Goal: Information Seeking & Learning: Learn about a topic

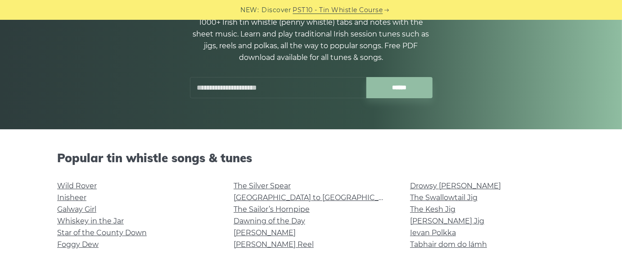
scroll to position [90, 0]
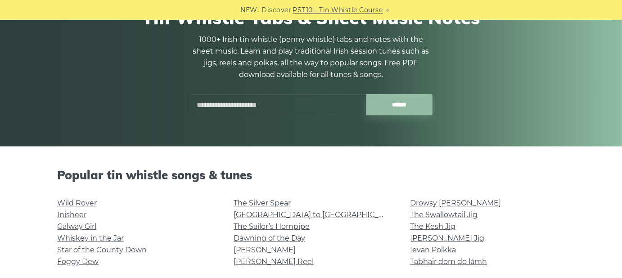
click at [220, 102] on input "text" at bounding box center [278, 104] width 176 height 21
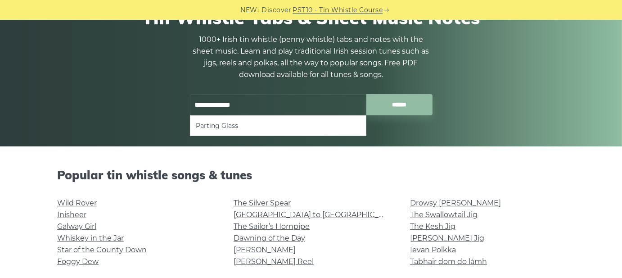
type input "**********"
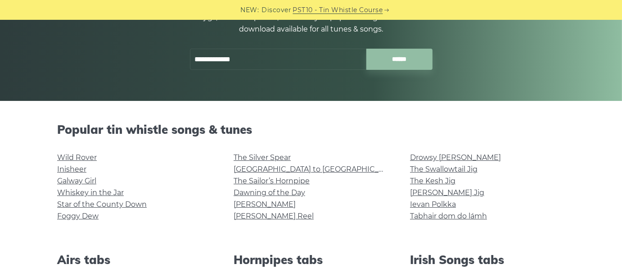
scroll to position [180, 0]
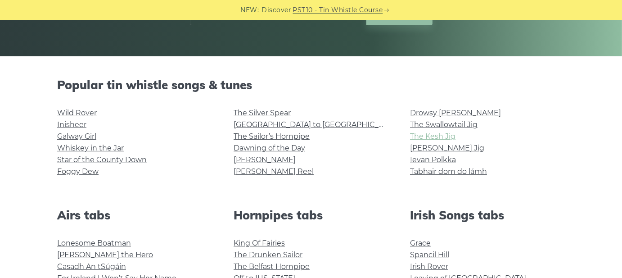
click at [422, 132] on link "The Kesh Jig" at bounding box center [432, 136] width 45 height 9
click at [426, 160] on link "Ievan Polkka" at bounding box center [433, 159] width 46 height 9
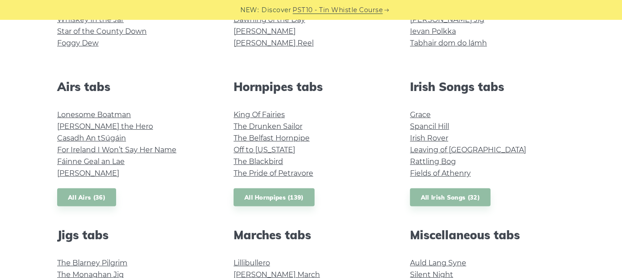
scroll to position [315, 0]
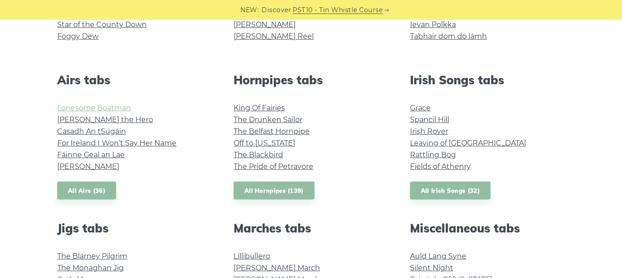
click at [99, 109] on link "Lonesome Boatman" at bounding box center [94, 108] width 74 height 9
click at [78, 117] on link "Hector the Hero" at bounding box center [105, 119] width 96 height 9
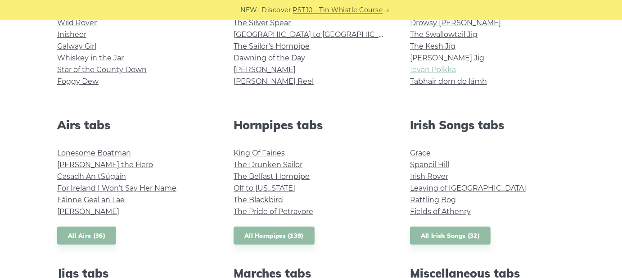
click at [419, 69] on link "Ievan Polkka" at bounding box center [433, 69] width 46 height 9
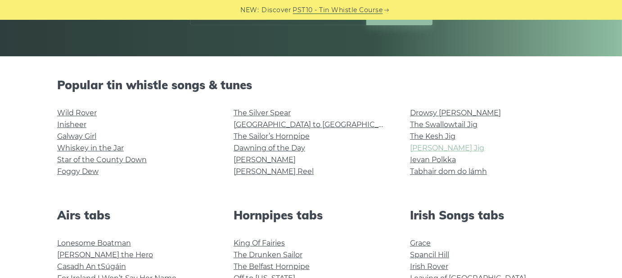
click at [423, 146] on link "[PERSON_NAME] Jig" at bounding box center [447, 148] width 74 height 9
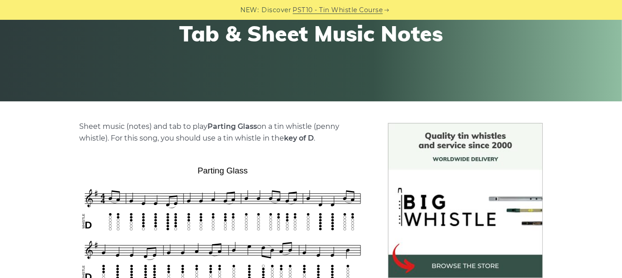
scroll to position [270, 0]
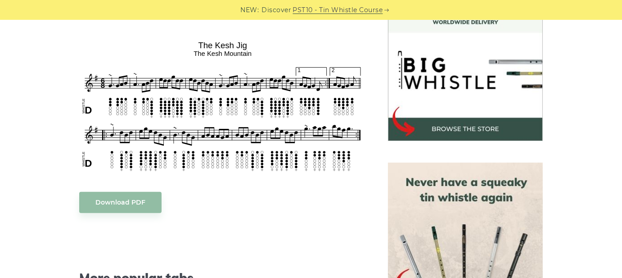
scroll to position [270, 0]
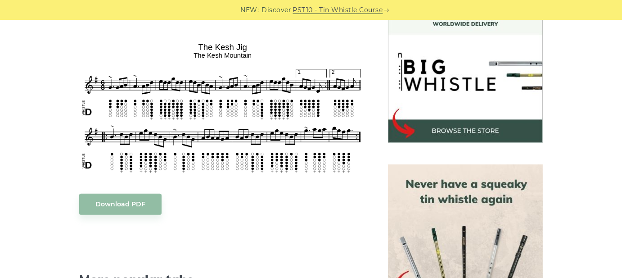
click at [94, 185] on div "Sheet music notes and tab to play The Kesh Jig on a tin whistle (penny whistle)…" at bounding box center [222, 249] width 287 height 527
click at [14, 72] on div "Sheet music notes and tab to play The Kesh Jig on a tin whistle (penny whistle)…" at bounding box center [311, 250] width 622 height 525
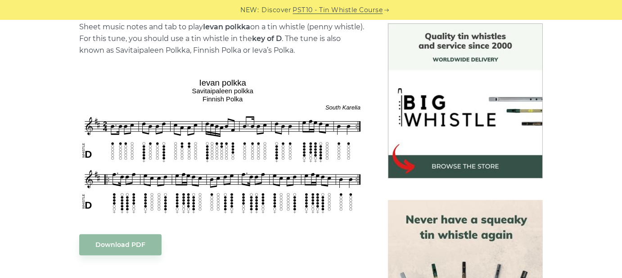
scroll to position [270, 0]
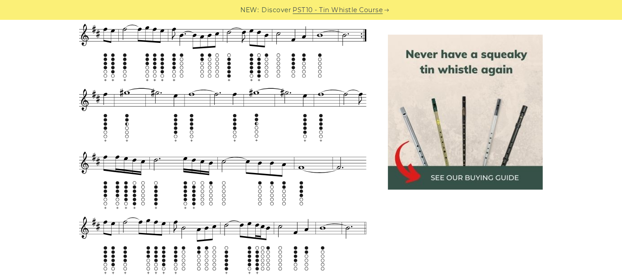
scroll to position [405, 0]
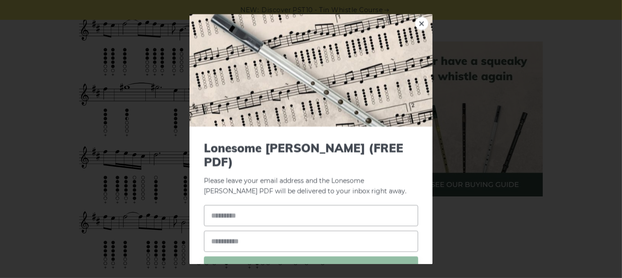
drag, startPoint x: 119, startPoint y: 159, endPoint x: 54, endPoint y: 114, distance: 78.9
click at [54, 114] on div "× Lonesome Boatman (FREE PDF) Please leave your email address and the Lonesome …" at bounding box center [311, 139] width 622 height 278
click at [248, 205] on input "text" at bounding box center [311, 215] width 214 height 21
type input "*"
click at [416, 27] on link "×" at bounding box center [422, 24] width 14 height 14
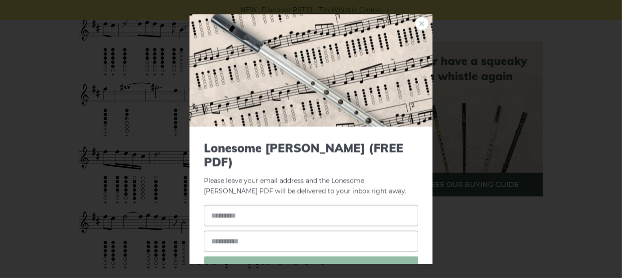
click at [420, 20] on link "×" at bounding box center [422, 24] width 14 height 14
click at [416, 22] on link "×" at bounding box center [422, 24] width 14 height 14
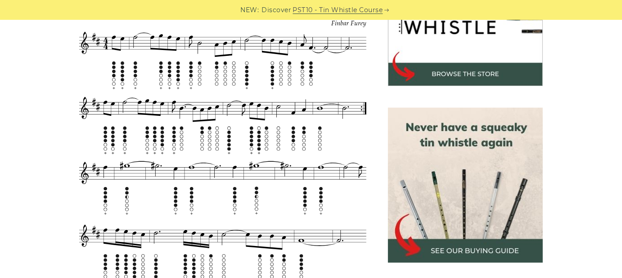
scroll to position [360, 0]
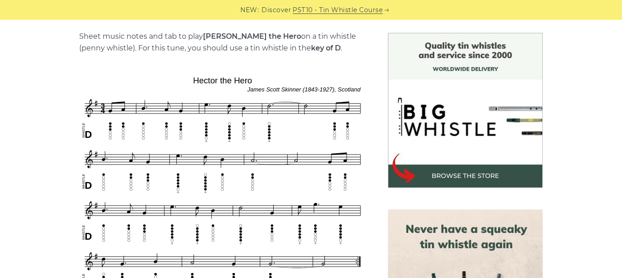
scroll to position [270, 0]
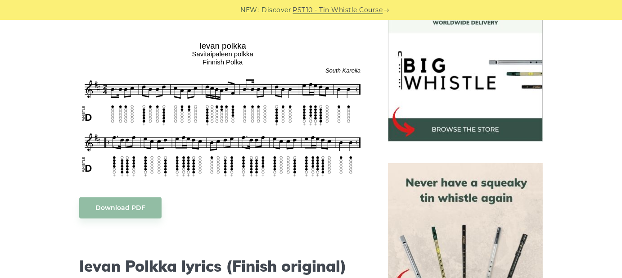
scroll to position [270, 0]
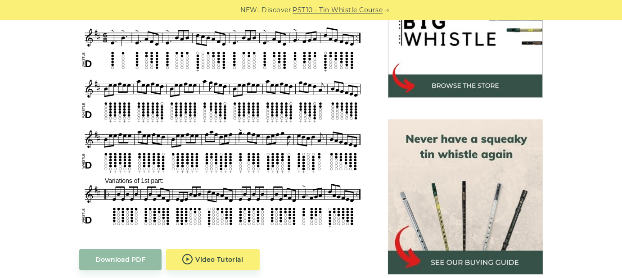
scroll to position [270, 0]
